Goal: Task Accomplishment & Management: Manage account settings

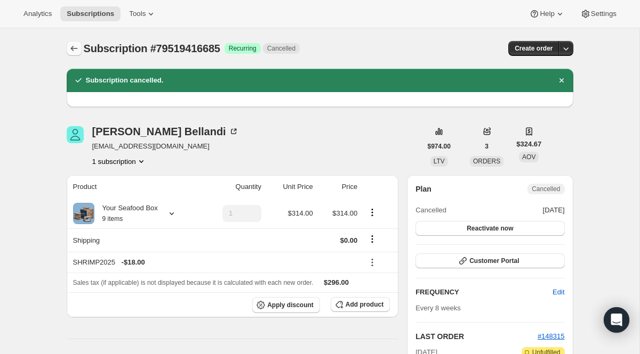
click at [73, 51] on icon "Subscriptions" at bounding box center [74, 48] width 11 height 11
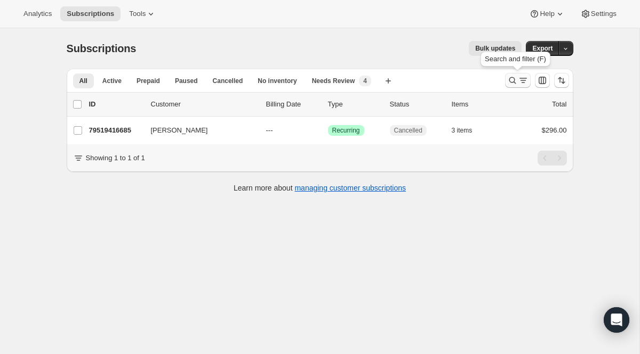
click at [517, 76] on icon "Search and filter results" at bounding box center [522, 80] width 11 height 11
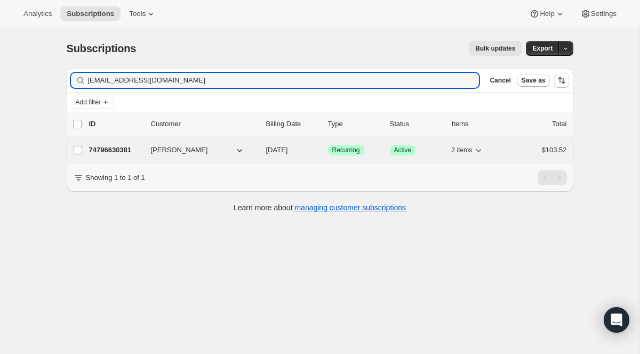
type input "[EMAIL_ADDRESS][DOMAIN_NAME]"
click at [346, 148] on span "Recurring" at bounding box center [346, 150] width 28 height 9
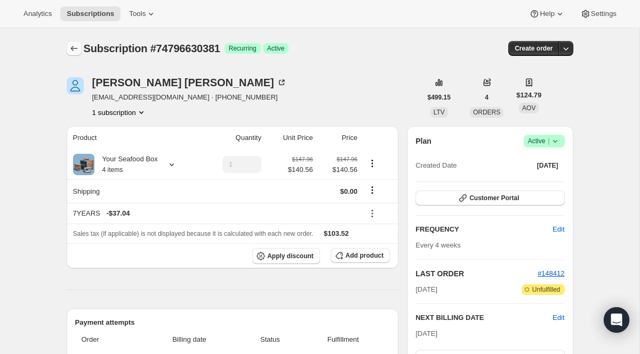
click at [69, 45] on icon "Subscriptions" at bounding box center [74, 48] width 11 height 11
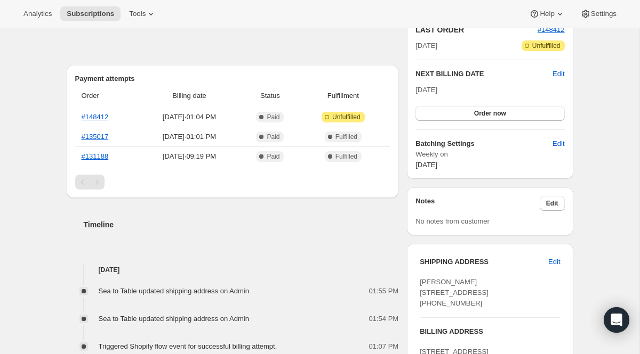
scroll to position [402, 0]
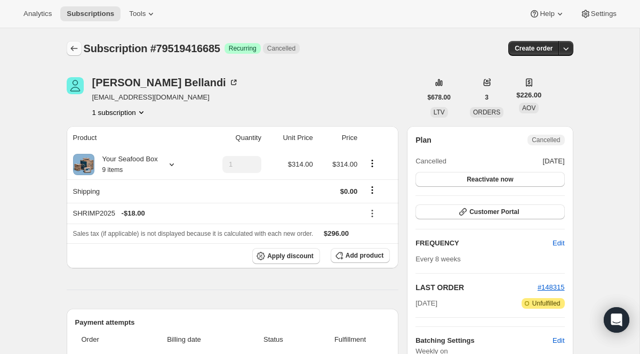
click at [80, 52] on button "Subscriptions" at bounding box center [74, 48] width 15 height 15
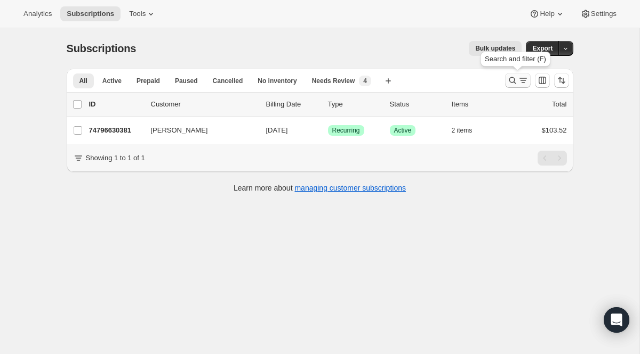
click at [513, 82] on icon "Search and filter results" at bounding box center [512, 80] width 11 height 11
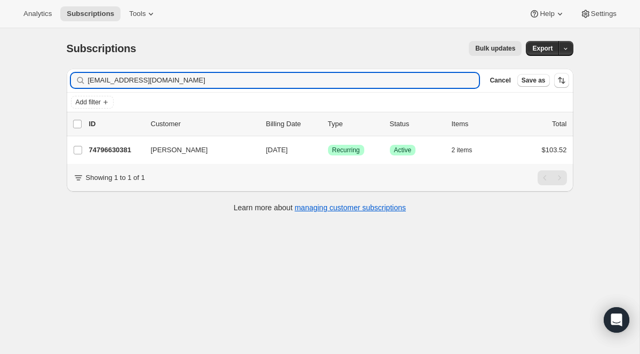
drag, startPoint x: 212, startPoint y: 79, endPoint x: 1, endPoint y: 47, distance: 212.9
click at [1, 47] on div "Subscriptions. This page is ready Subscriptions Bulk updates More actions Bulk …" at bounding box center [319, 205] width 639 height 354
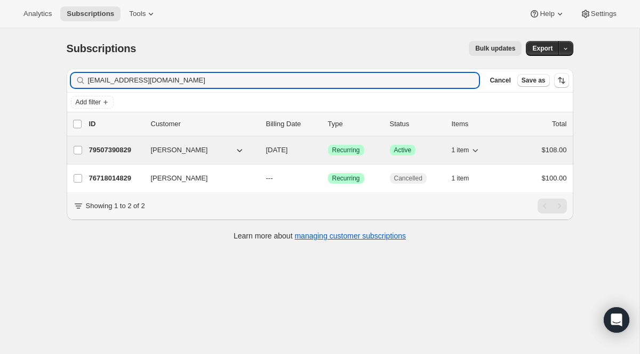
type input "[EMAIL_ADDRESS][DOMAIN_NAME]"
click at [349, 150] on span "Recurring" at bounding box center [346, 150] width 28 height 9
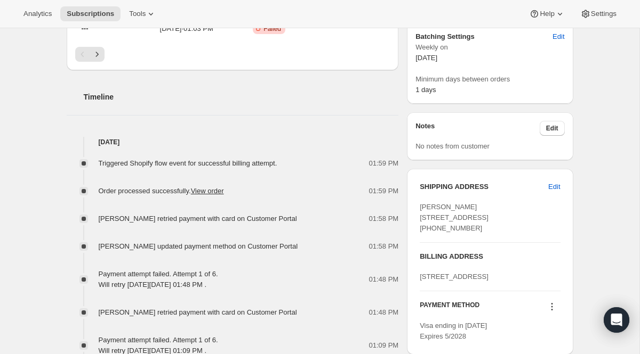
scroll to position [353, 0]
